Goal: Information Seeking & Learning: Learn about a topic

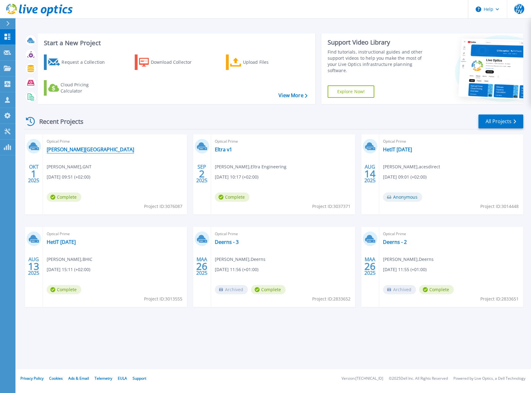
click at [79, 150] on link "[PERSON_NAME][GEOGRAPHIC_DATA]" at bounding box center [91, 149] width 88 height 6
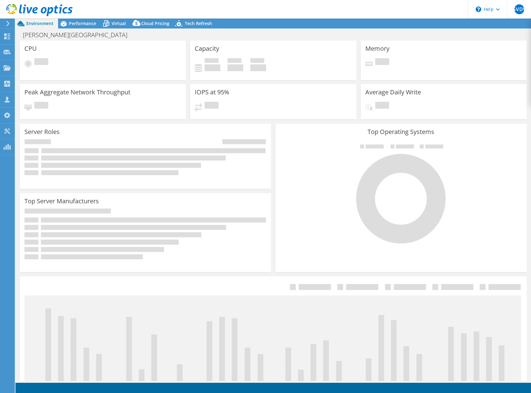
select select "USD"
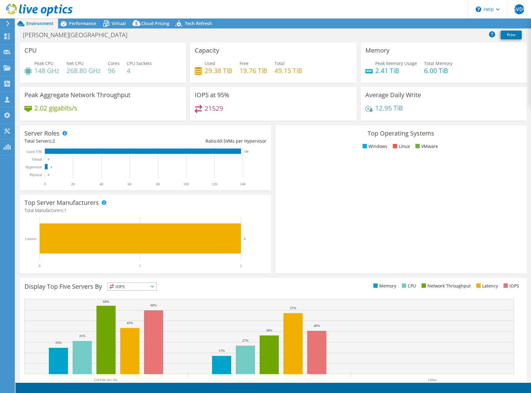
click at [228, 35] on div "[PERSON_NAME][GEOGRAPHIC_DATA] Print" at bounding box center [273, 34] width 516 height 11
click at [233, 37] on div "[PERSON_NAME][GEOGRAPHIC_DATA] Print" at bounding box center [273, 34] width 516 height 11
click at [85, 21] on span "Performance" at bounding box center [82, 23] width 27 height 6
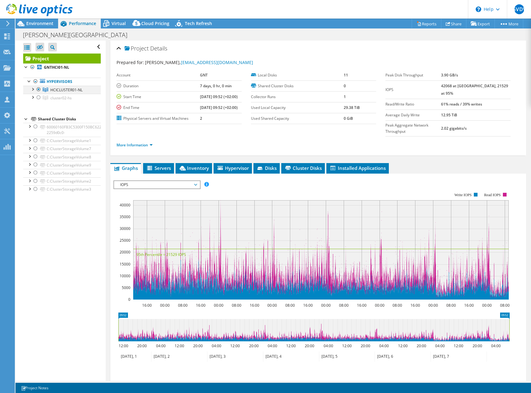
click at [34, 89] on div at bounding box center [32, 89] width 6 height 6
click at [36, 96] on div at bounding box center [35, 97] width 6 height 6
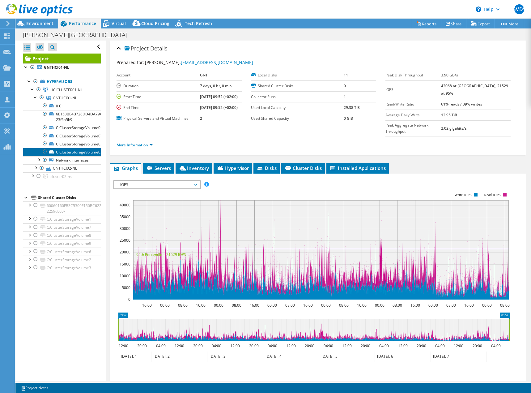
click at [63, 151] on link "C:ClusterStorageVolume03" at bounding box center [62, 152] width 78 height 8
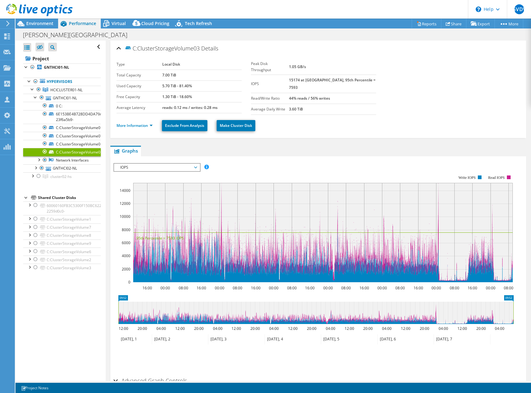
click at [131, 166] on span "IOPS" at bounding box center [156, 167] width 79 height 7
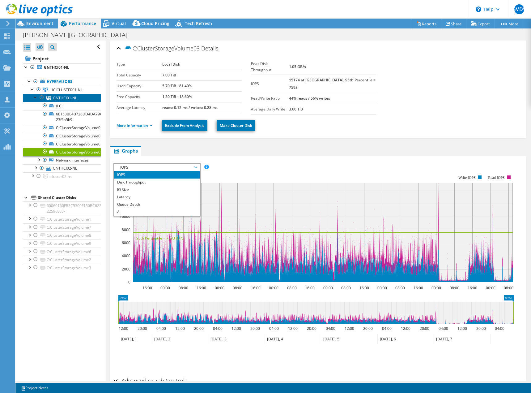
click at [56, 97] on link "GNTHCI01-NL" at bounding box center [62, 98] width 78 height 8
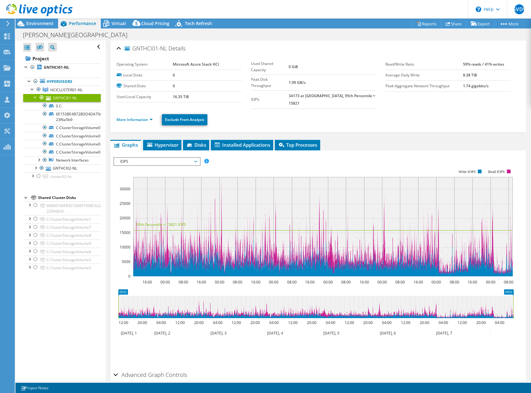
click at [123, 158] on span "IOPS" at bounding box center [156, 161] width 79 height 7
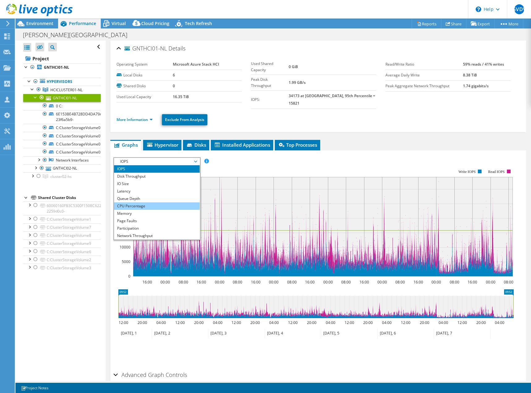
click at [125, 202] on li "CPU Percentage" at bounding box center [157, 205] width 86 height 7
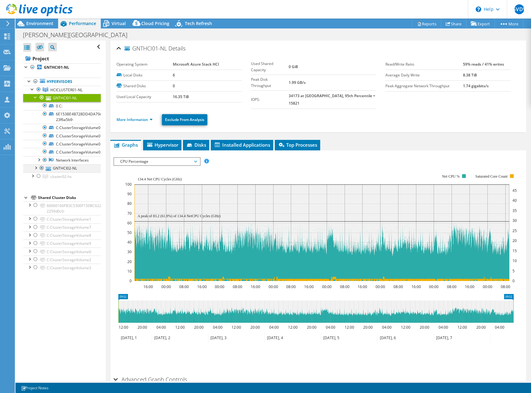
click at [35, 170] on div at bounding box center [35, 167] width 6 height 6
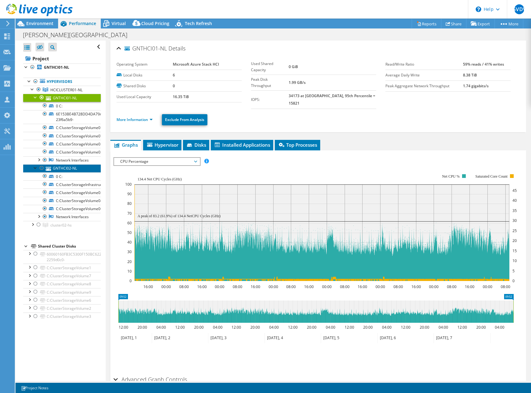
click at [60, 172] on link "GNTHCI02-NL" at bounding box center [62, 168] width 78 height 8
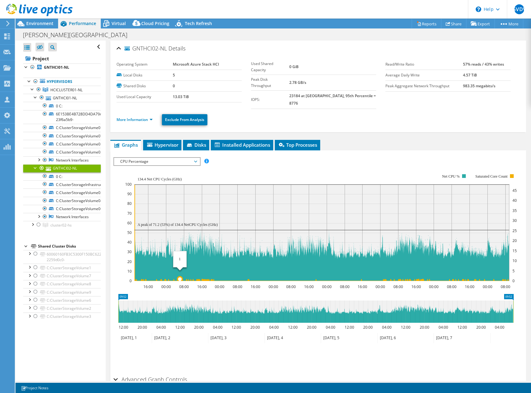
click at [180, 272] on icon at bounding box center [322, 187] width 375 height 187
click at [62, 180] on link "0 C:" at bounding box center [62, 176] width 78 height 8
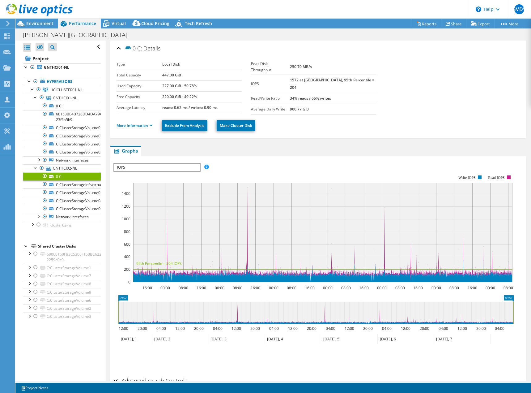
click at [135, 164] on span "IOPS" at bounding box center [157, 167] width 86 height 7
click at [66, 172] on link "GNTHCI02-NL" at bounding box center [62, 168] width 78 height 8
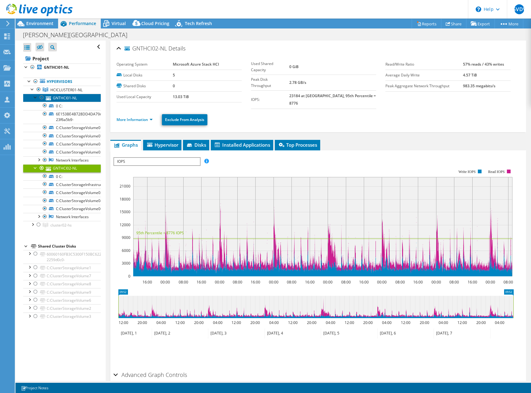
click at [57, 98] on link "GNTHCI01-NL" at bounding box center [62, 98] width 78 height 8
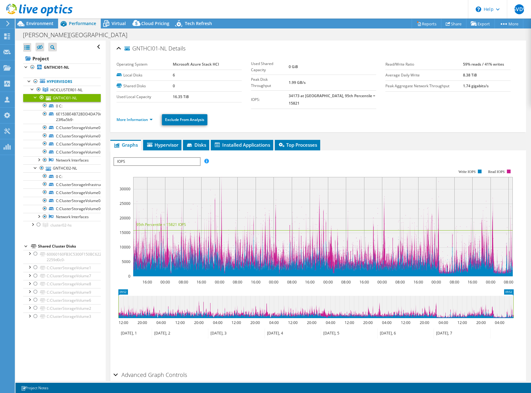
click at [139, 158] on span "IOPS" at bounding box center [157, 161] width 86 height 7
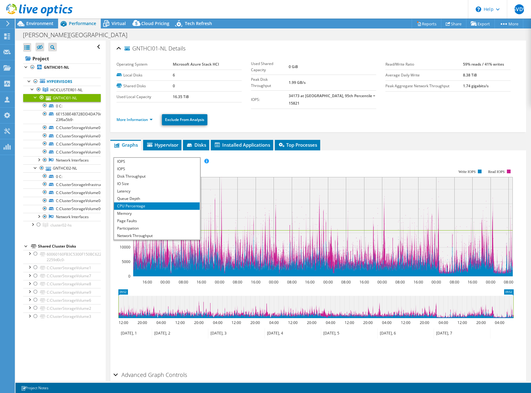
click at [133, 202] on li "CPU Percentage" at bounding box center [157, 205] width 86 height 7
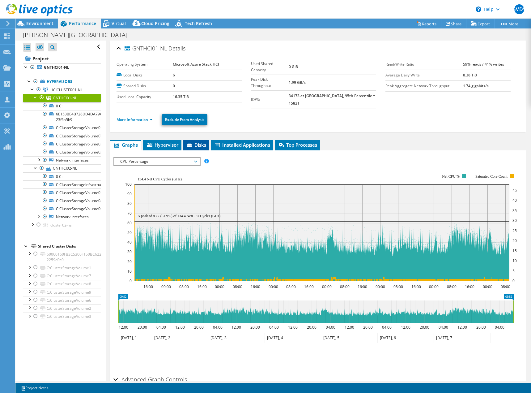
click at [200, 142] on span "Disks" at bounding box center [196, 145] width 20 height 6
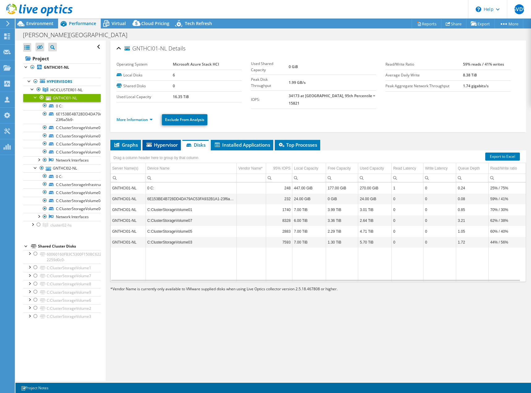
click at [161, 142] on span "Hypervisor" at bounding box center [162, 145] width 32 height 6
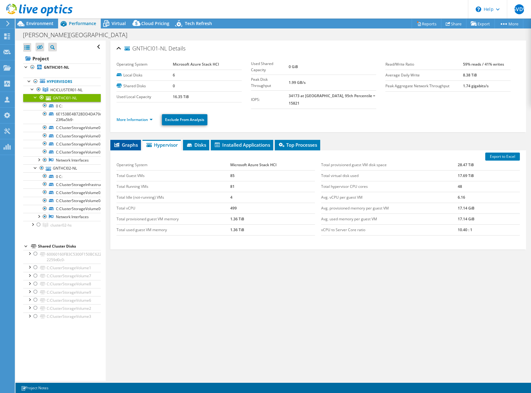
click at [125, 142] on span "Graphs" at bounding box center [126, 145] width 24 height 6
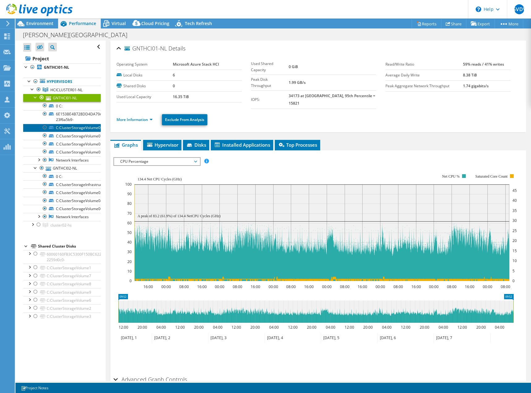
click at [82, 127] on link "C:ClusterStorageVolume01" at bounding box center [62, 128] width 78 height 8
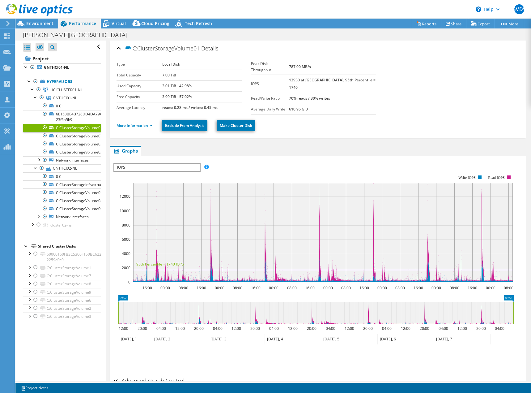
click at [119, 165] on span "IOPS" at bounding box center [157, 167] width 86 height 7
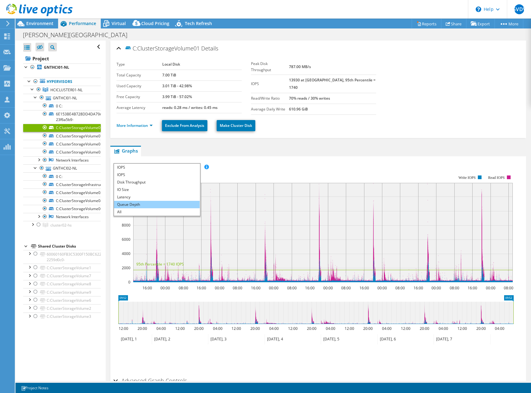
click at [128, 203] on li "Queue Depth" at bounding box center [157, 204] width 86 height 7
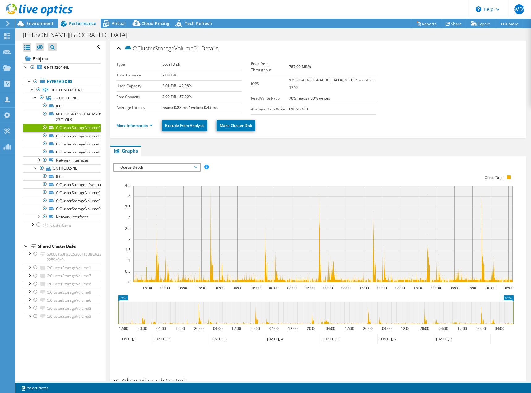
click at [140, 166] on span "Queue Depth" at bounding box center [156, 167] width 79 height 7
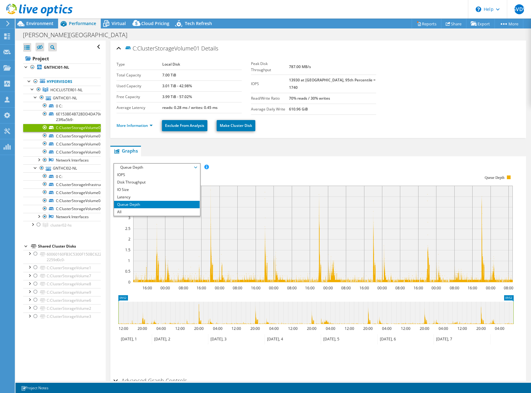
click at [184, 164] on span "Queue Depth" at bounding box center [156, 167] width 79 height 7
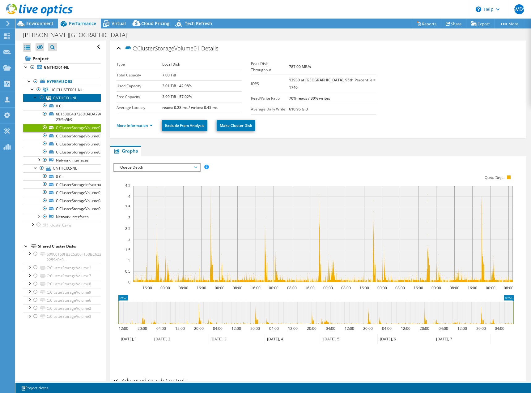
click at [58, 99] on link "GNTHCI01-NL" at bounding box center [62, 98] width 78 height 8
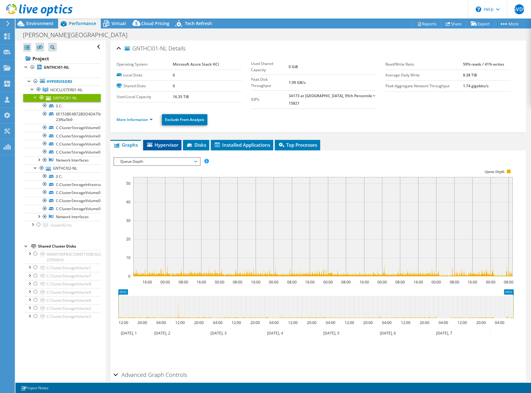
click at [165, 142] on span "Hypervisor" at bounding box center [162, 145] width 32 height 6
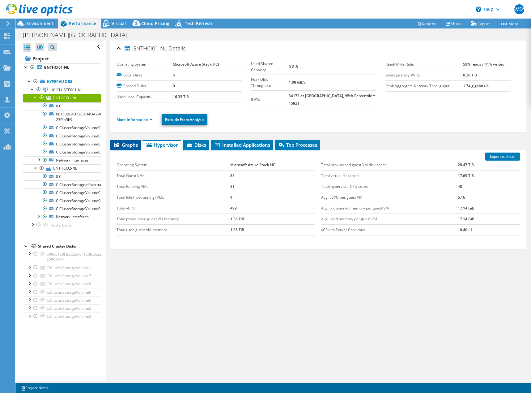
click at [120, 141] on li "Graphs" at bounding box center [125, 145] width 31 height 11
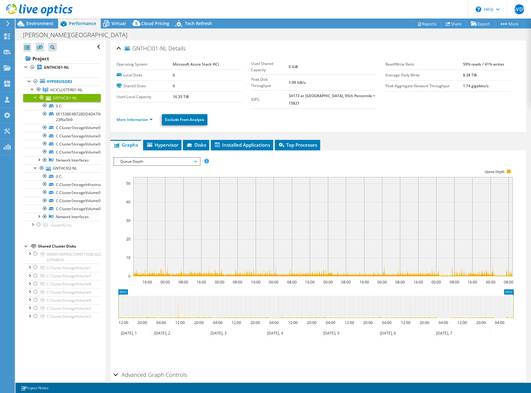
click at [373, 140] on ul "Graphs Servers Inventory Hypervisor Disks Cluster Disks Installed Applications" at bounding box center [318, 145] width 416 height 11
click at [256, 109] on div "More Information Exclude From Analysis" at bounding box center [319, 120] width 404 height 22
click at [190, 158] on span "Queue Depth" at bounding box center [156, 161] width 79 height 7
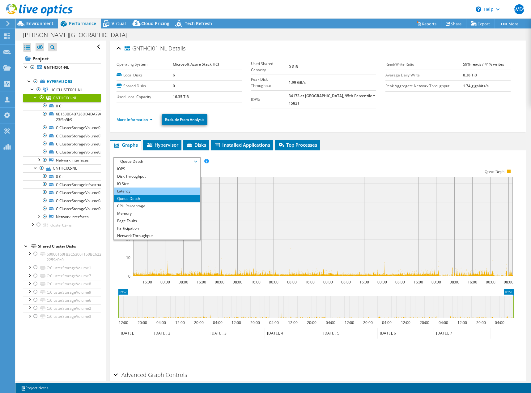
click at [164, 187] on li "Latency" at bounding box center [157, 190] width 86 height 7
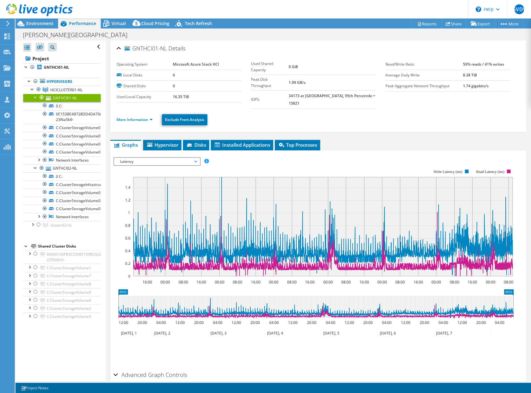
click at [161, 158] on span "Latency" at bounding box center [156, 161] width 79 height 7
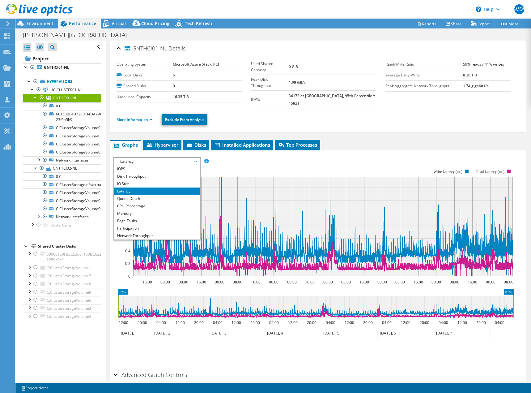
click at [161, 158] on span "Latency" at bounding box center [156, 161] width 79 height 7
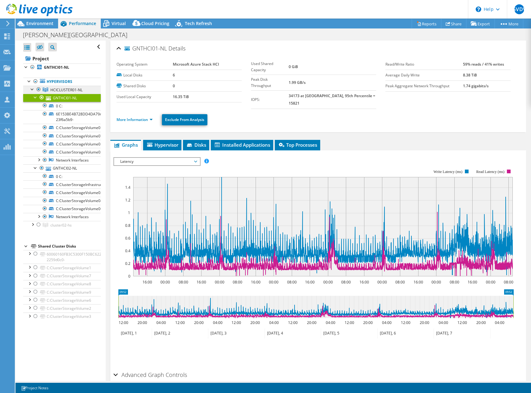
click at [57, 91] on span "HCICLUSTER01-NL" at bounding box center [66, 89] width 32 height 5
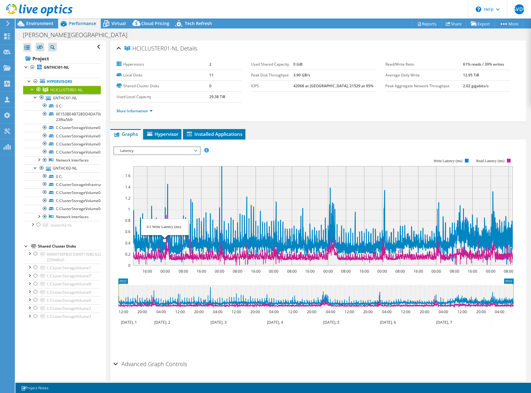
select select "USD"
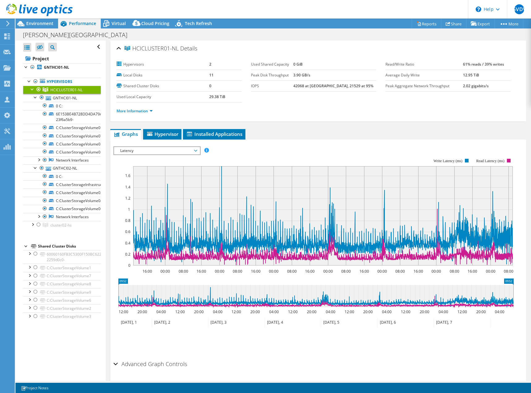
click at [161, 152] on span "Latency" at bounding box center [156, 150] width 79 height 7
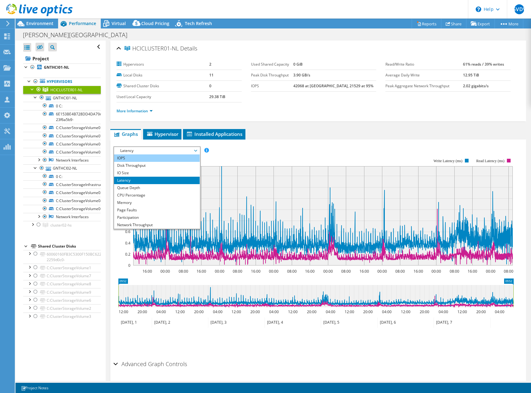
click at [142, 157] on li "IOPS" at bounding box center [157, 157] width 86 height 7
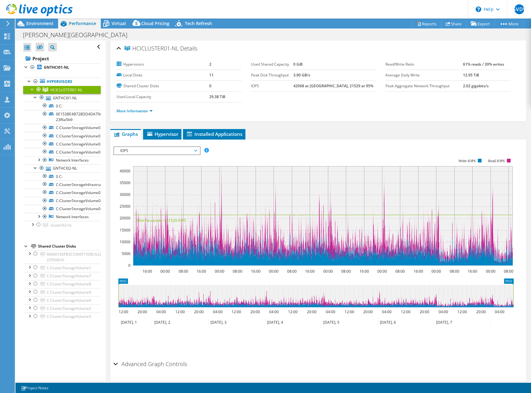
click at [150, 154] on div "IOPS IOPS Disk Throughput IO Size Latency Queue Depth CPU Percentage Memory Pag…" at bounding box center [157, 150] width 87 height 9
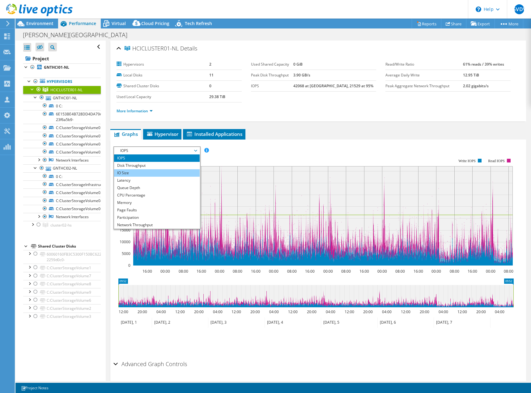
click at [134, 171] on li "IO Size" at bounding box center [157, 172] width 86 height 7
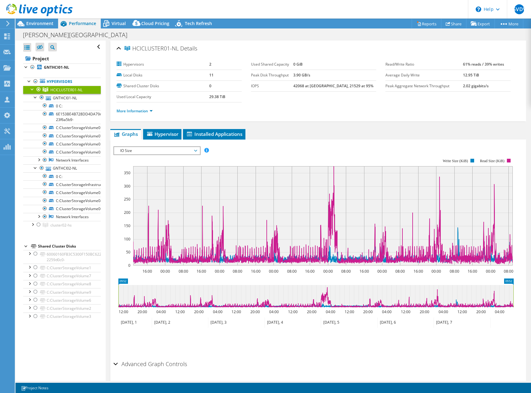
click at [217, 34] on div "[PERSON_NAME][GEOGRAPHIC_DATA] Print" at bounding box center [273, 34] width 516 height 11
click at [160, 149] on span "IO Size" at bounding box center [156, 150] width 79 height 7
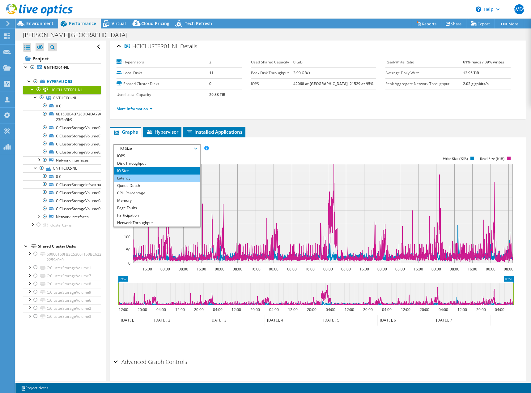
scroll to position [2, 0]
click at [276, 130] on ul "Graphs Servers Inventory Hypervisor Disks Cluster Disks Installed Applications" at bounding box center [318, 132] width 416 height 11
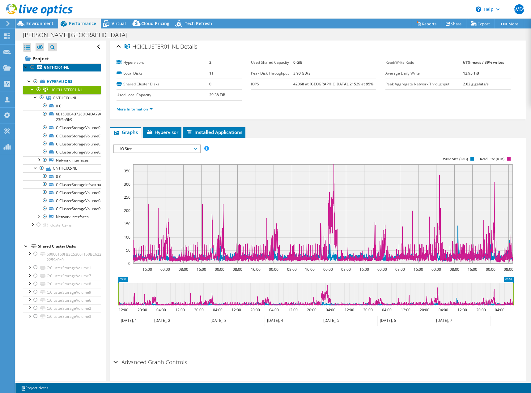
click at [55, 68] on b "GNTHCI01-NL" at bounding box center [56, 67] width 25 height 5
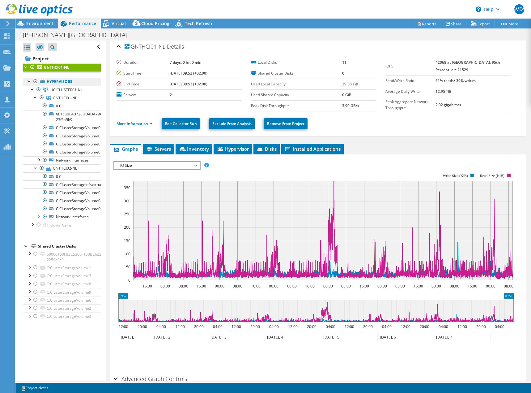
click at [49, 83] on link "Hypervisors" at bounding box center [62, 82] width 78 height 8
click at [58, 81] on link "Hypervisors" at bounding box center [62, 82] width 78 height 8
click at [26, 67] on div at bounding box center [26, 66] width 6 height 6
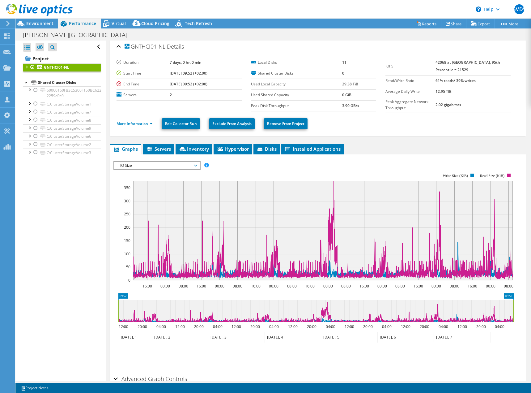
click at [26, 67] on div at bounding box center [26, 66] width 6 height 6
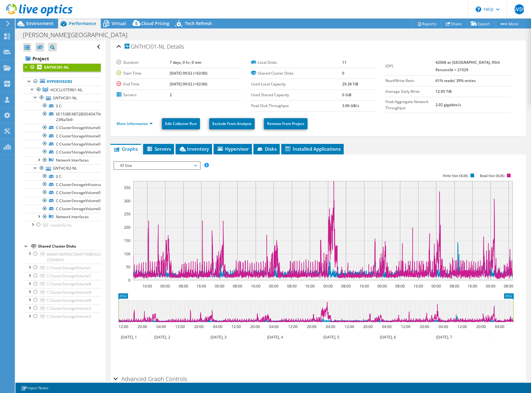
click at [149, 168] on span "IO Size" at bounding box center [156, 165] width 79 height 7
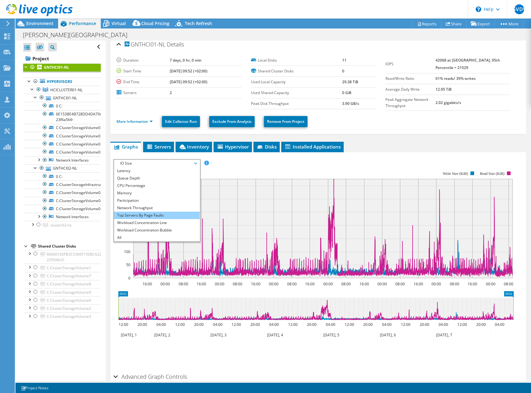
scroll to position [5, 0]
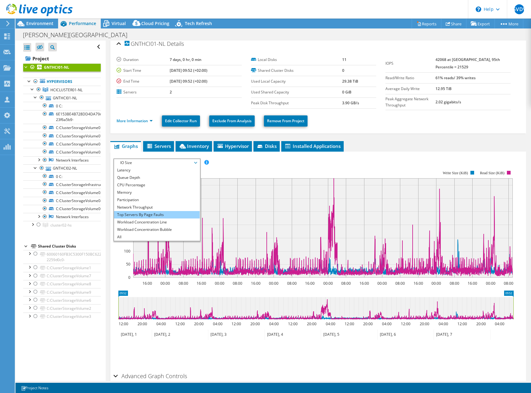
click at [149, 215] on li "Top Servers By Page Faults" at bounding box center [157, 214] width 86 height 7
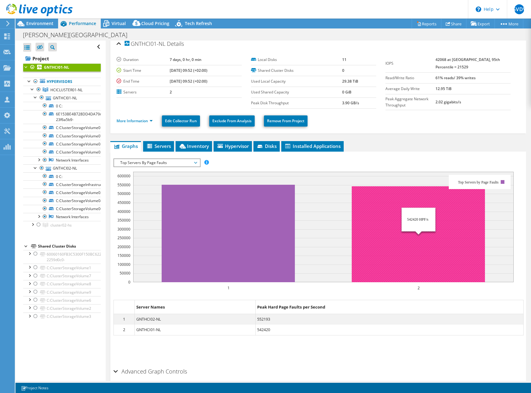
click at [384, 226] on rect at bounding box center [418, 234] width 133 height 96
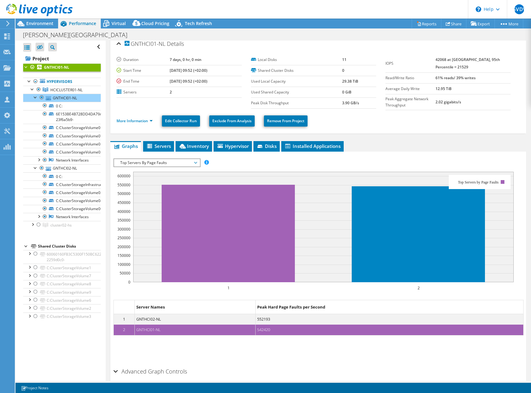
click at [220, 320] on dd "GNTHCI02-NL" at bounding box center [195, 319] width 121 height 11
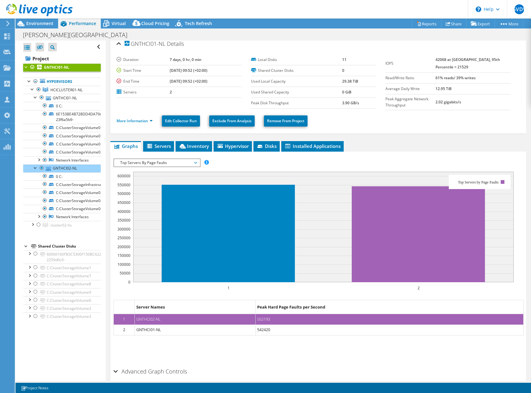
click at [211, 331] on dd "GNTHCI01-NL" at bounding box center [195, 329] width 121 height 11
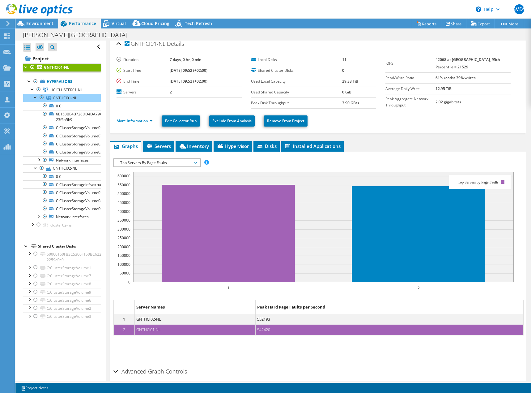
scroll to position [0, 0]
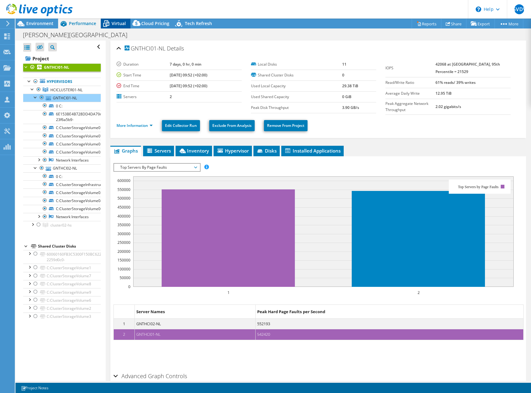
click at [118, 24] on span "Virtual" at bounding box center [119, 23] width 14 height 6
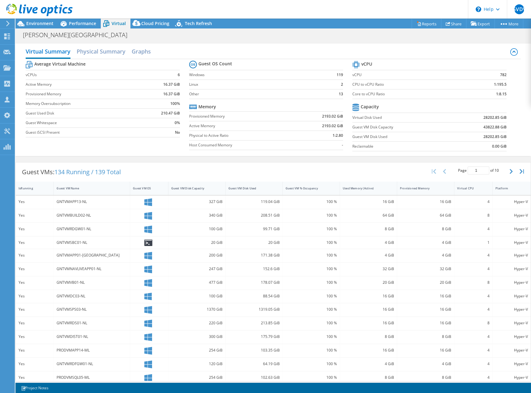
click at [100, 8] on header "GVDV Partner Team Member Geo Van der velden Geo.van.der.Velden@acesdirect.nl ac…" at bounding box center [265, 9] width 531 height 19
click at [83, 22] on span "Performance" at bounding box center [82, 23] width 27 height 6
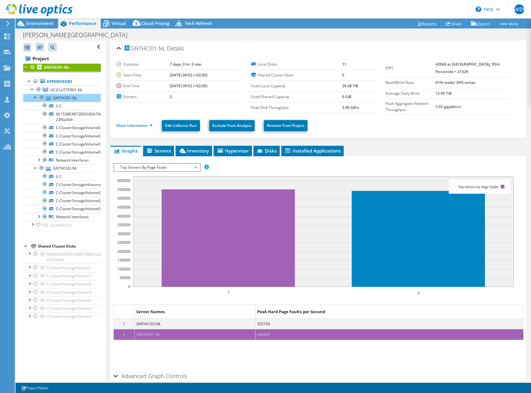
click at [157, 165] on span "Top Servers By Page Faults" at bounding box center [156, 167] width 79 height 7
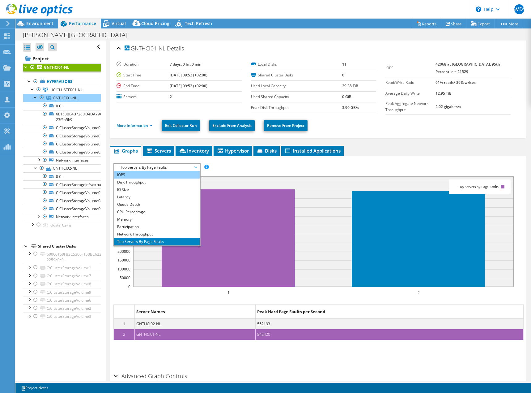
click at [140, 174] on li "IOPS" at bounding box center [157, 174] width 86 height 7
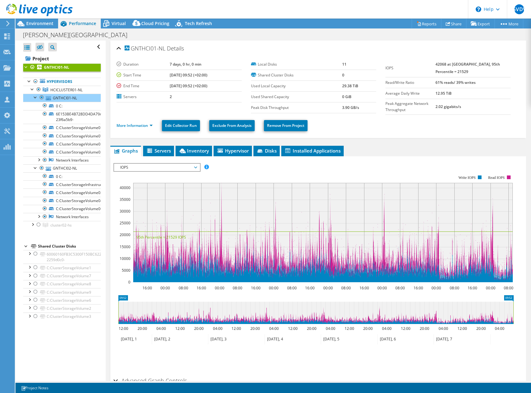
click at [158, 168] on span "IOPS" at bounding box center [156, 167] width 79 height 7
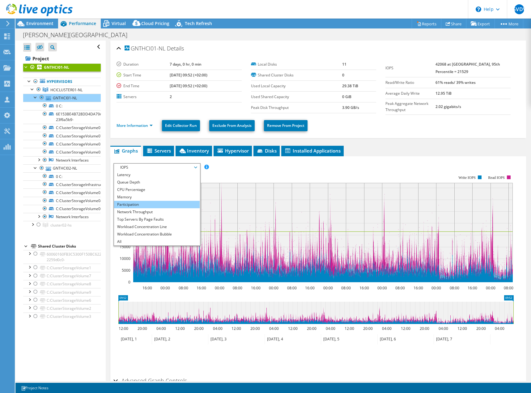
scroll to position [0, 0]
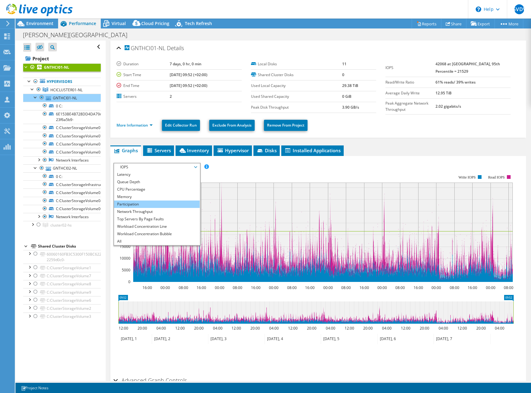
click at [146, 203] on li "Participation" at bounding box center [157, 203] width 86 height 7
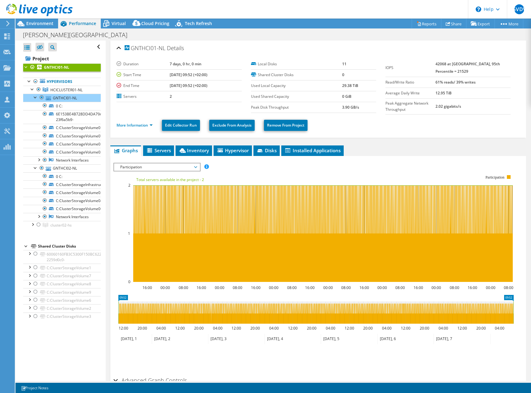
click at [140, 171] on rect at bounding box center [314, 228] width 401 height 124
click at [139, 168] on span "Participation" at bounding box center [156, 166] width 79 height 7
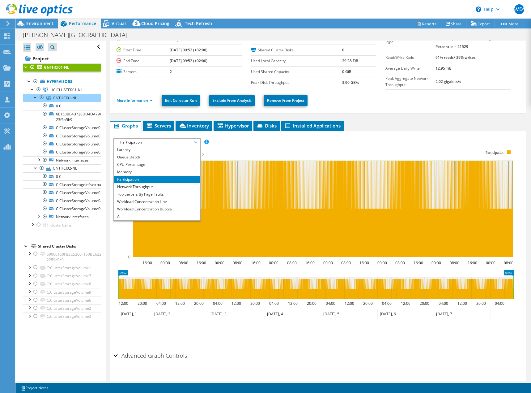
scroll to position [36, 0]
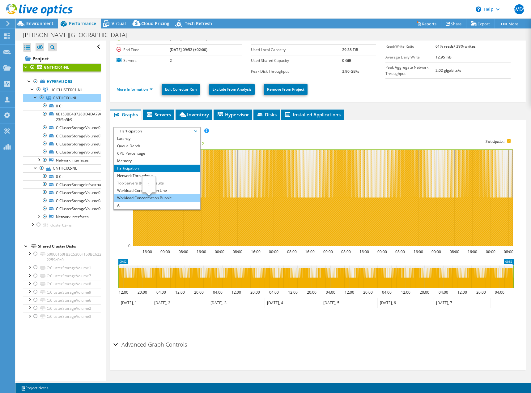
click at [148, 198] on li "Workload Concentration Bubble" at bounding box center [157, 197] width 86 height 7
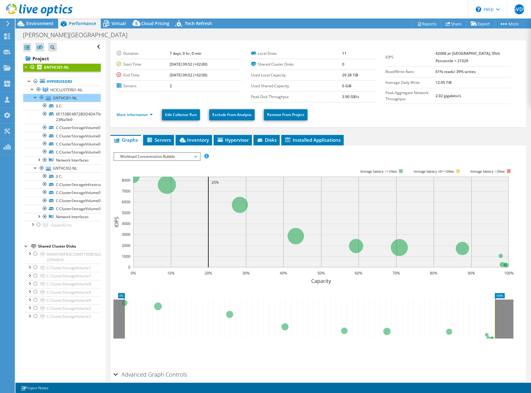
scroll to position [0, 0]
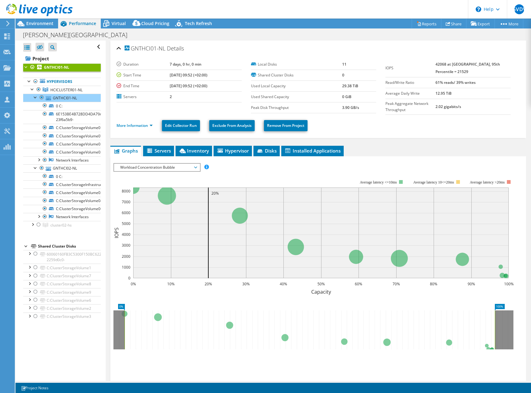
click at [137, 168] on span "Workload Concentration Bubble" at bounding box center [156, 167] width 79 height 7
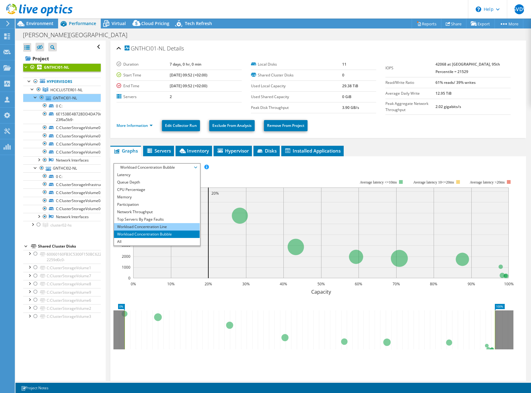
click at [146, 229] on li "Workload Concentration Line" at bounding box center [157, 226] width 86 height 7
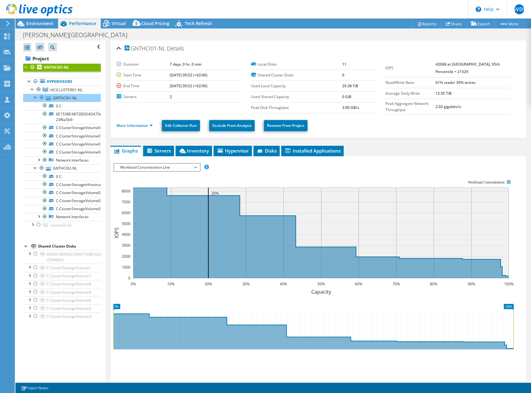
click at [407, 152] on ul "Graphs Servers Inventory Hypervisor Disks Cluster Disks Installed Applications" at bounding box center [318, 151] width 416 height 11
click at [245, 178] on rect at bounding box center [314, 233] width 401 height 124
click at [263, 168] on div "IOPS Disk Throughput IO Size Latency Queue Depth CPU Percentage Memory Page Fau…" at bounding box center [319, 167] width 410 height 8
click at [213, 34] on div "[PERSON_NAME][GEOGRAPHIC_DATA] Print" at bounding box center [273, 34] width 516 height 11
click at [128, 37] on div "[PERSON_NAME][GEOGRAPHIC_DATA] Print" at bounding box center [273, 34] width 516 height 11
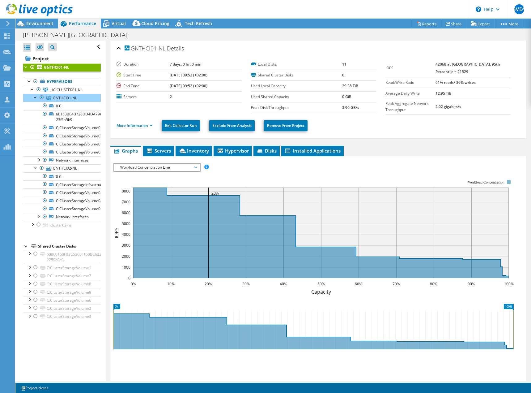
click at [110, 10] on header "GVDV Partner Team Member Geo Van der velden Geo.van.der.Velden@acesdirect.nl ac…" at bounding box center [265, 9] width 531 height 19
click at [165, 35] on div "[PERSON_NAME][GEOGRAPHIC_DATA] Print" at bounding box center [273, 34] width 516 height 11
click at [150, 169] on span "Workload Concentration Line" at bounding box center [156, 167] width 79 height 7
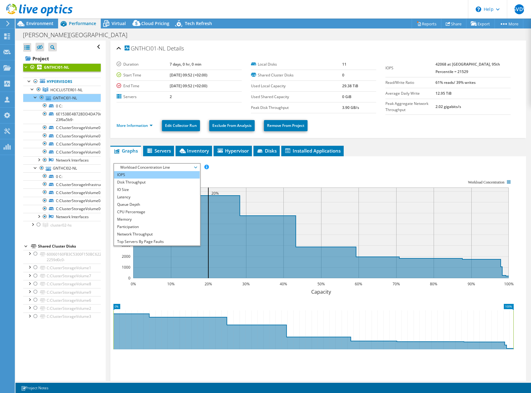
click at [138, 174] on li "IOPS" at bounding box center [157, 174] width 86 height 7
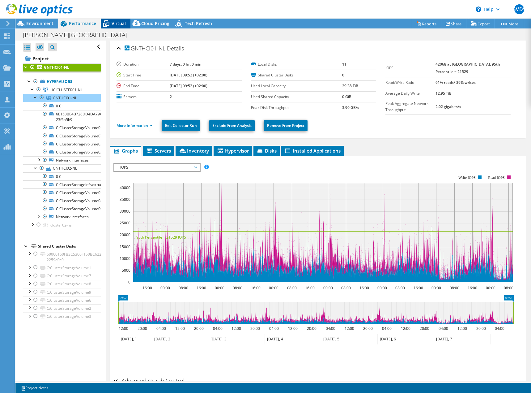
click at [119, 21] on span "Virtual" at bounding box center [119, 23] width 14 height 6
